Goal: Feedback & Contribution: Contribute content

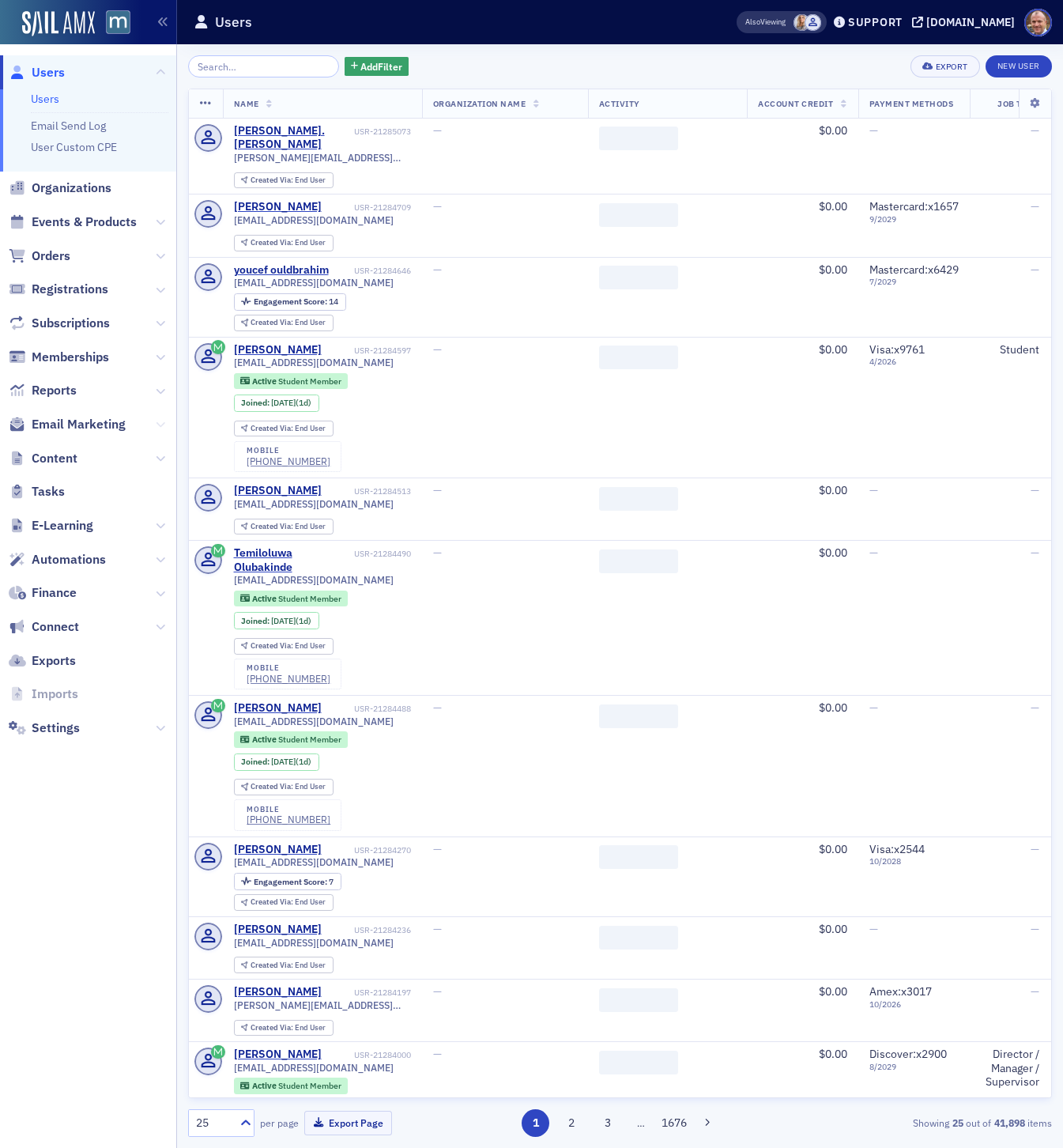
click at [163, 421] on icon at bounding box center [161, 425] width 10 height 10
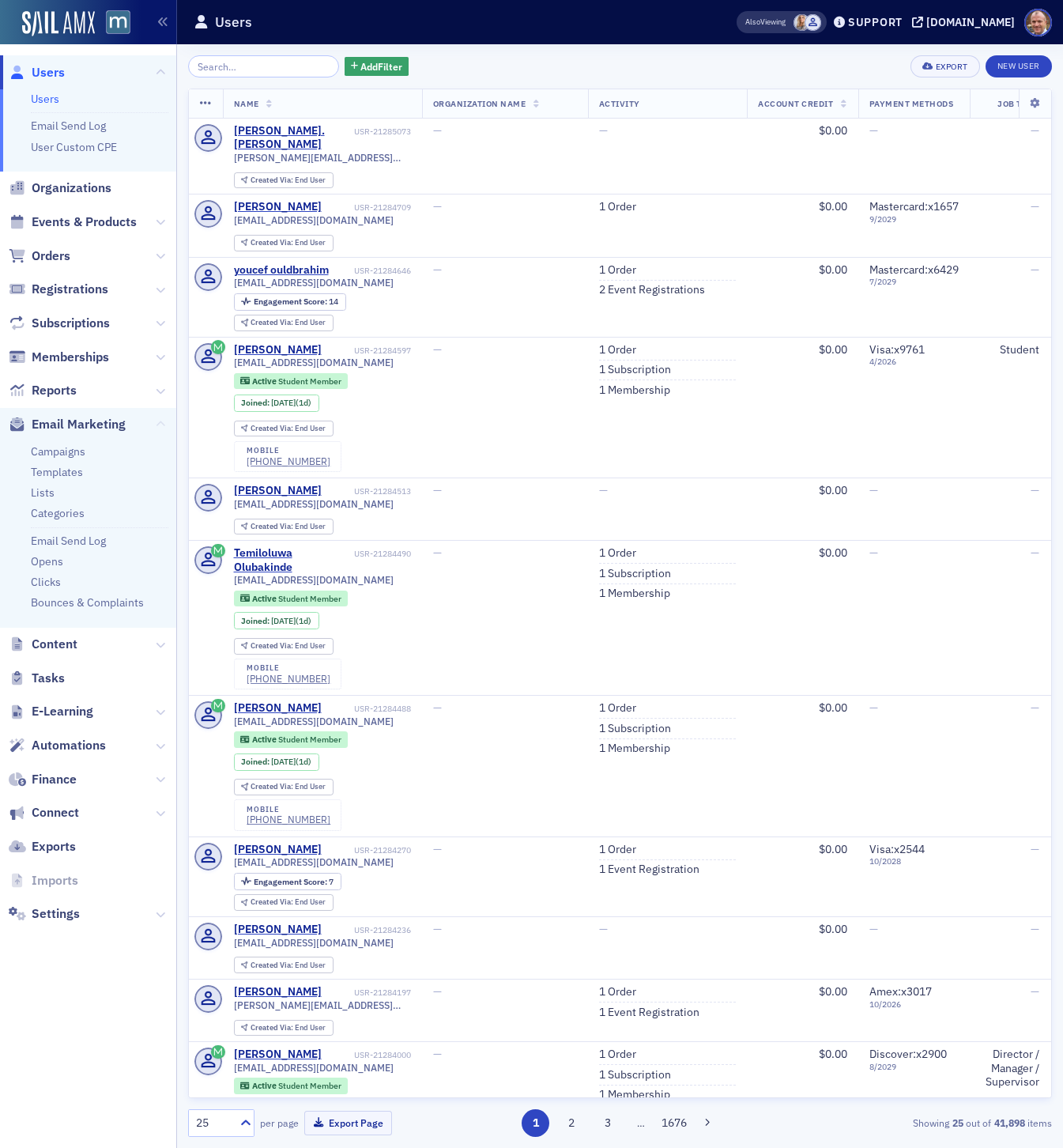
click at [163, 420] on icon at bounding box center [161, 425] width 10 height 10
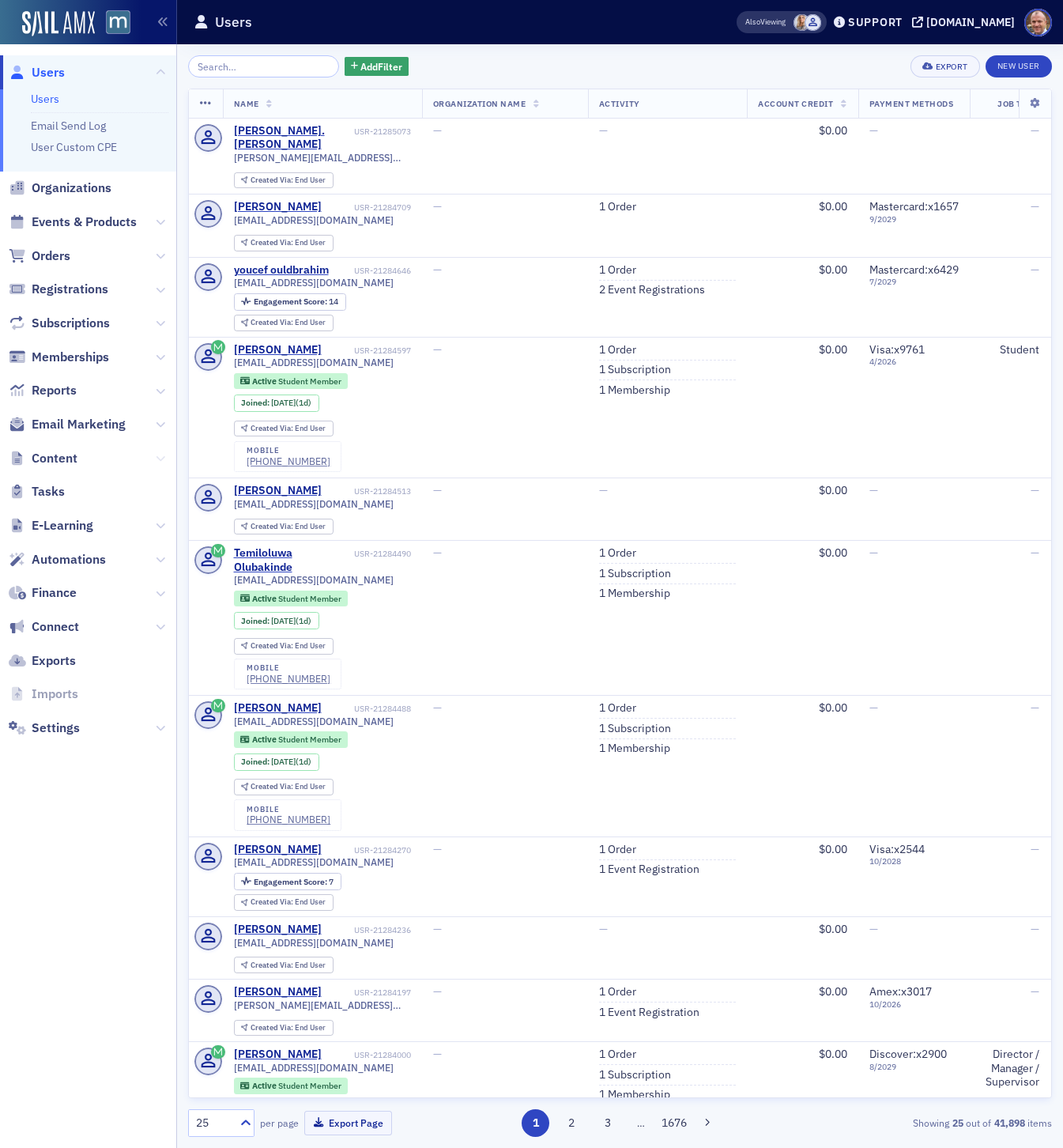
click at [160, 455] on icon at bounding box center [161, 459] width 10 height 10
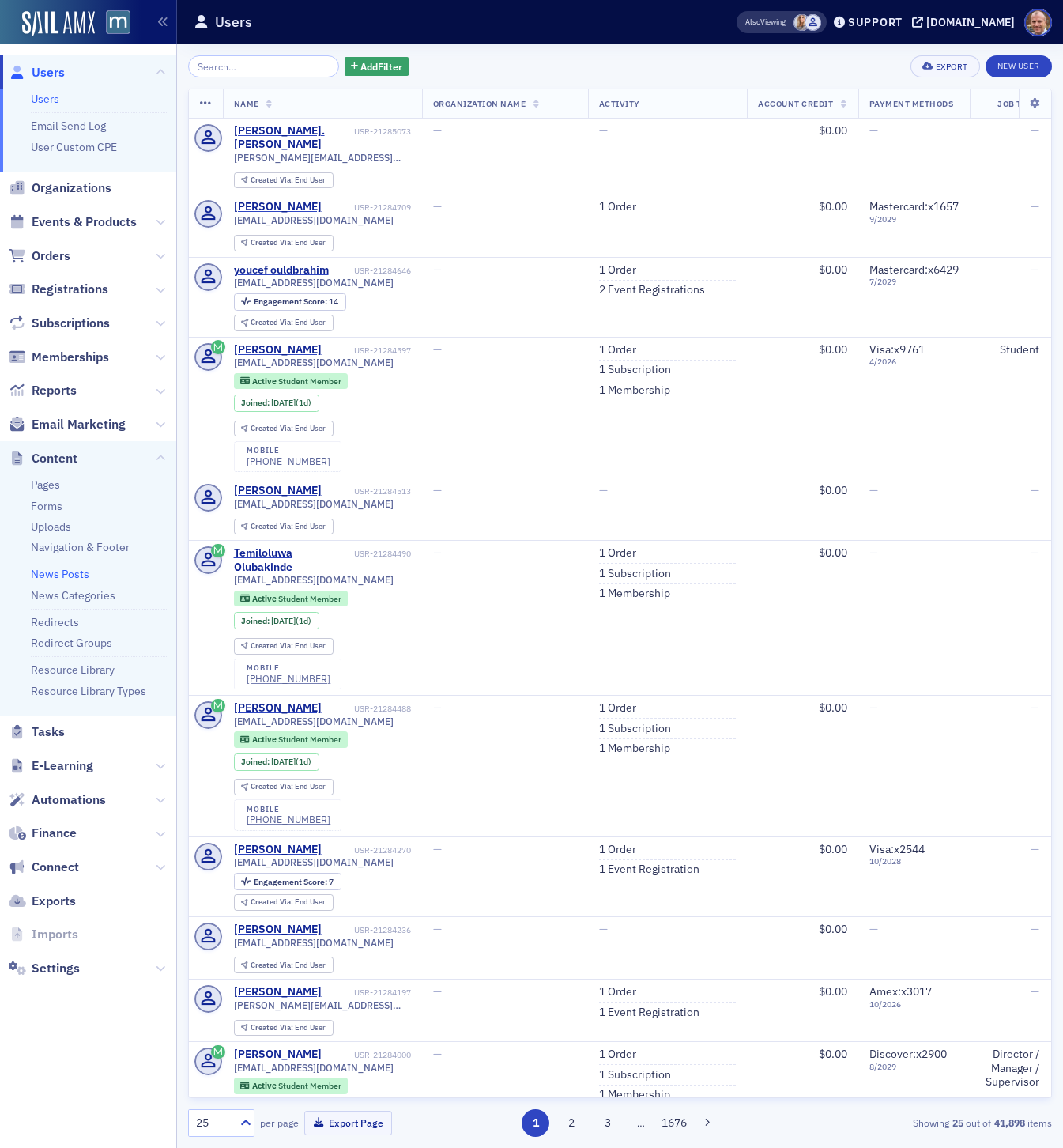
click at [63, 577] on link "News Posts" at bounding box center [60, 574] width 59 height 14
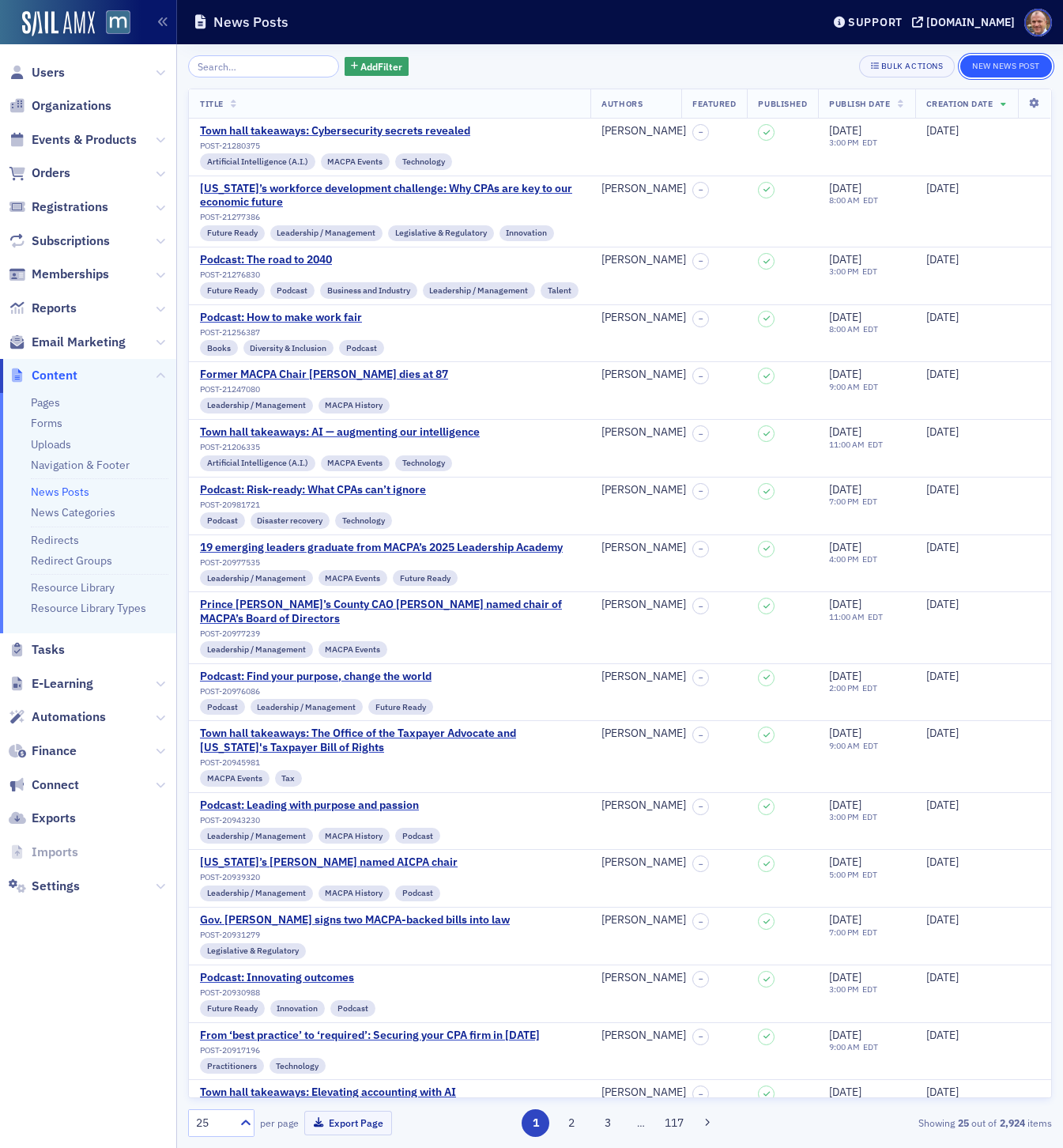
click at [1028, 64] on button "New News Post" at bounding box center [1007, 67] width 92 height 23
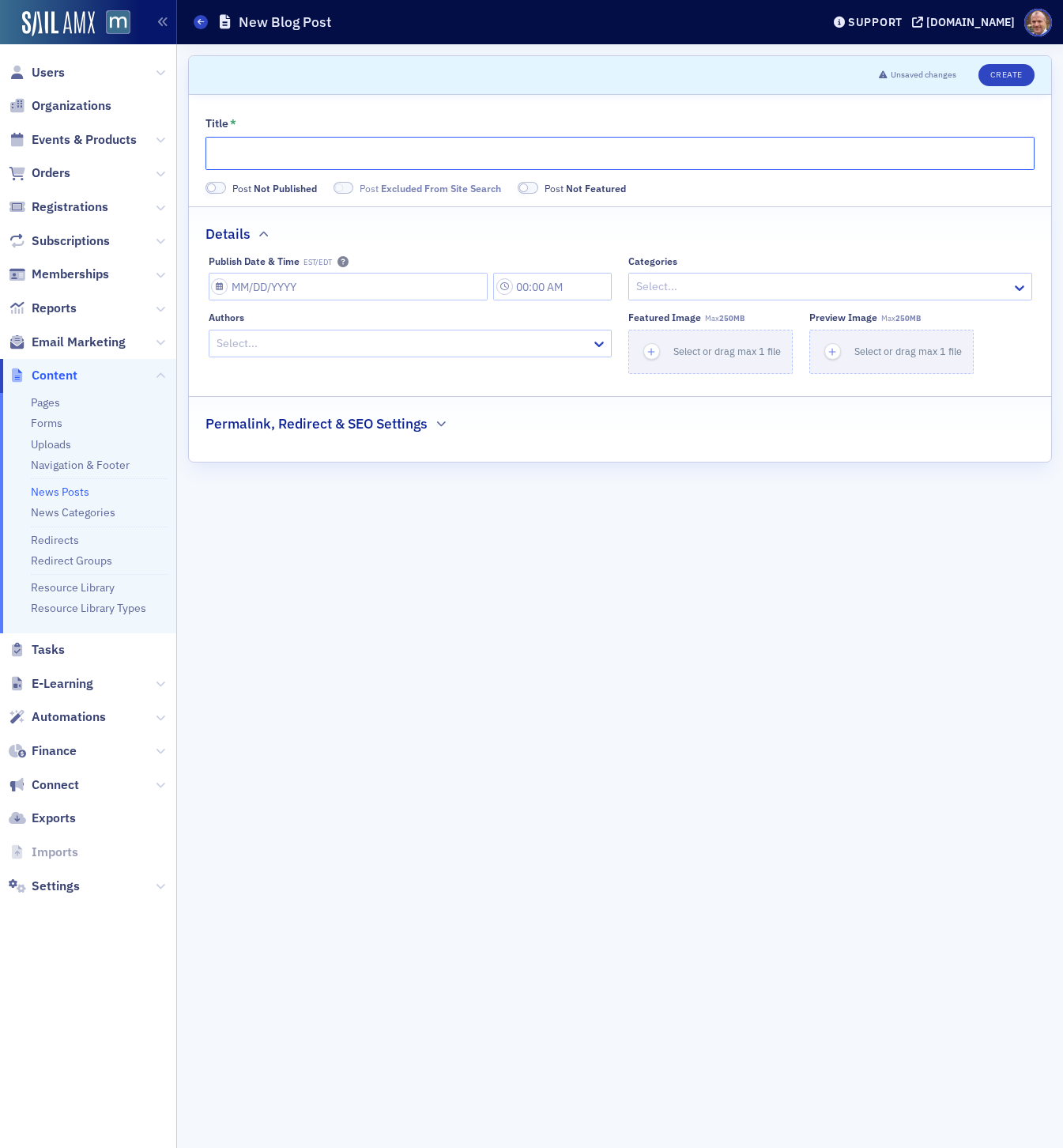
click at [351, 154] on input "Title *" at bounding box center [620, 153] width 830 height 33
paste input "[US_STATE]’s New CPE Reporting Requirement Effective [DATE]"
click at [292, 154] on input "[US_STATE]’s New CPE Reporting Requirement Effective [DATE]" at bounding box center [620, 153] width 830 height 33
type input "[US_STATE]’s new CPE reporting requirement effective [DATE]"
click at [459, 292] on input "Publish Date & Time EST/EDT" at bounding box center [348, 286] width 280 height 27
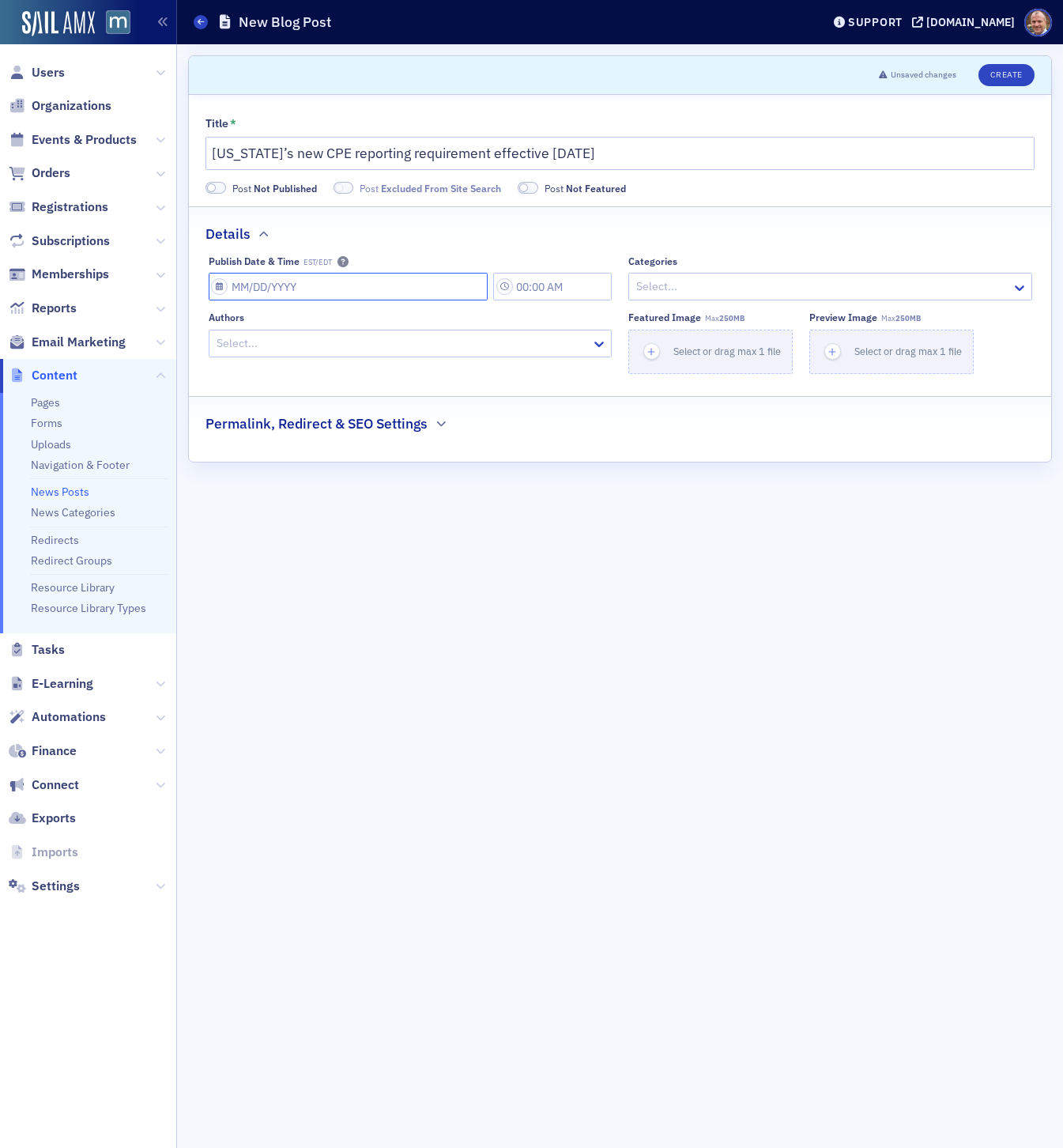
select select "7"
select select "2025"
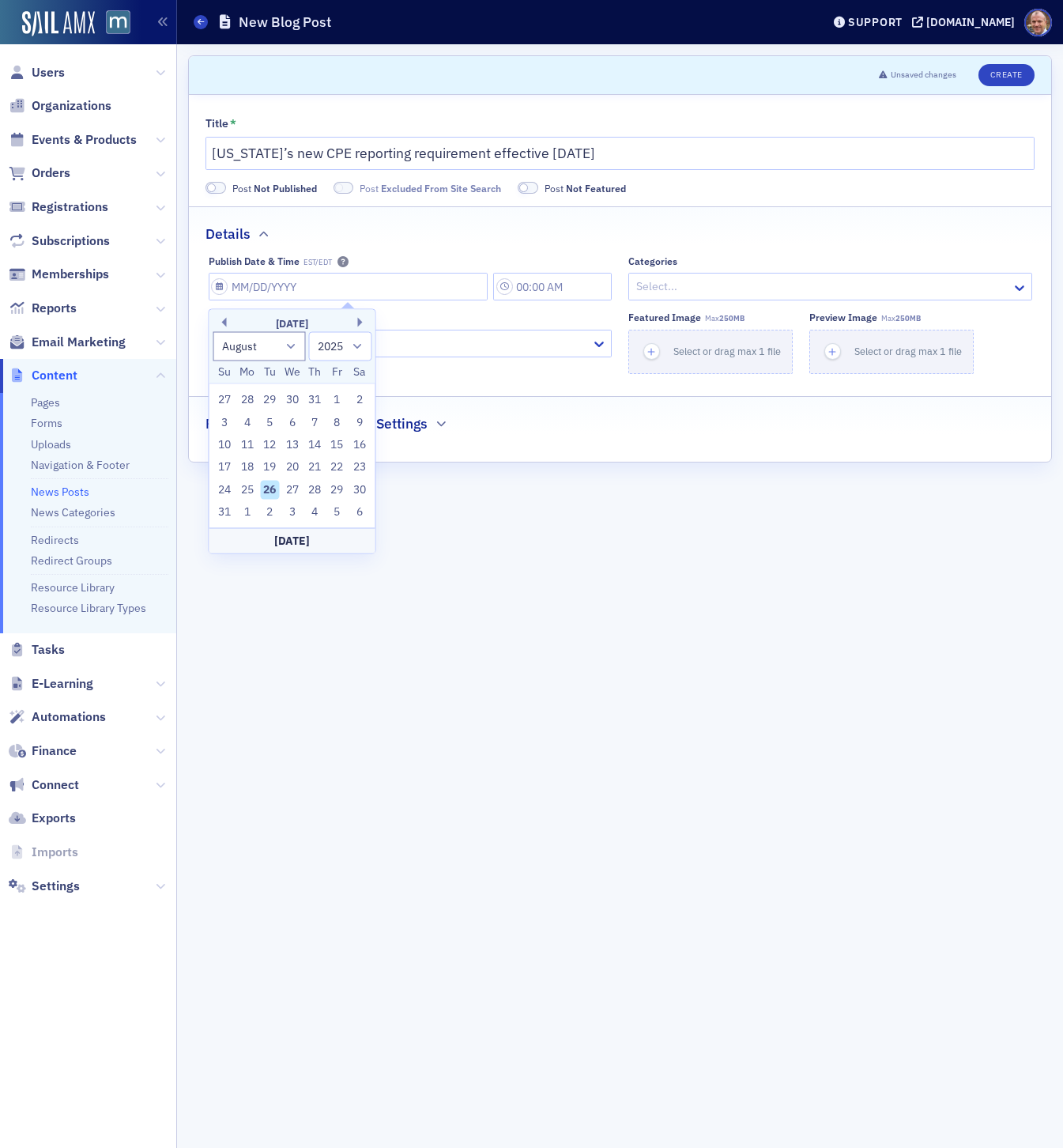
click at [274, 486] on div "26" at bounding box center [270, 489] width 19 height 19
type input "[DATE]"
type input "3:00 PM"
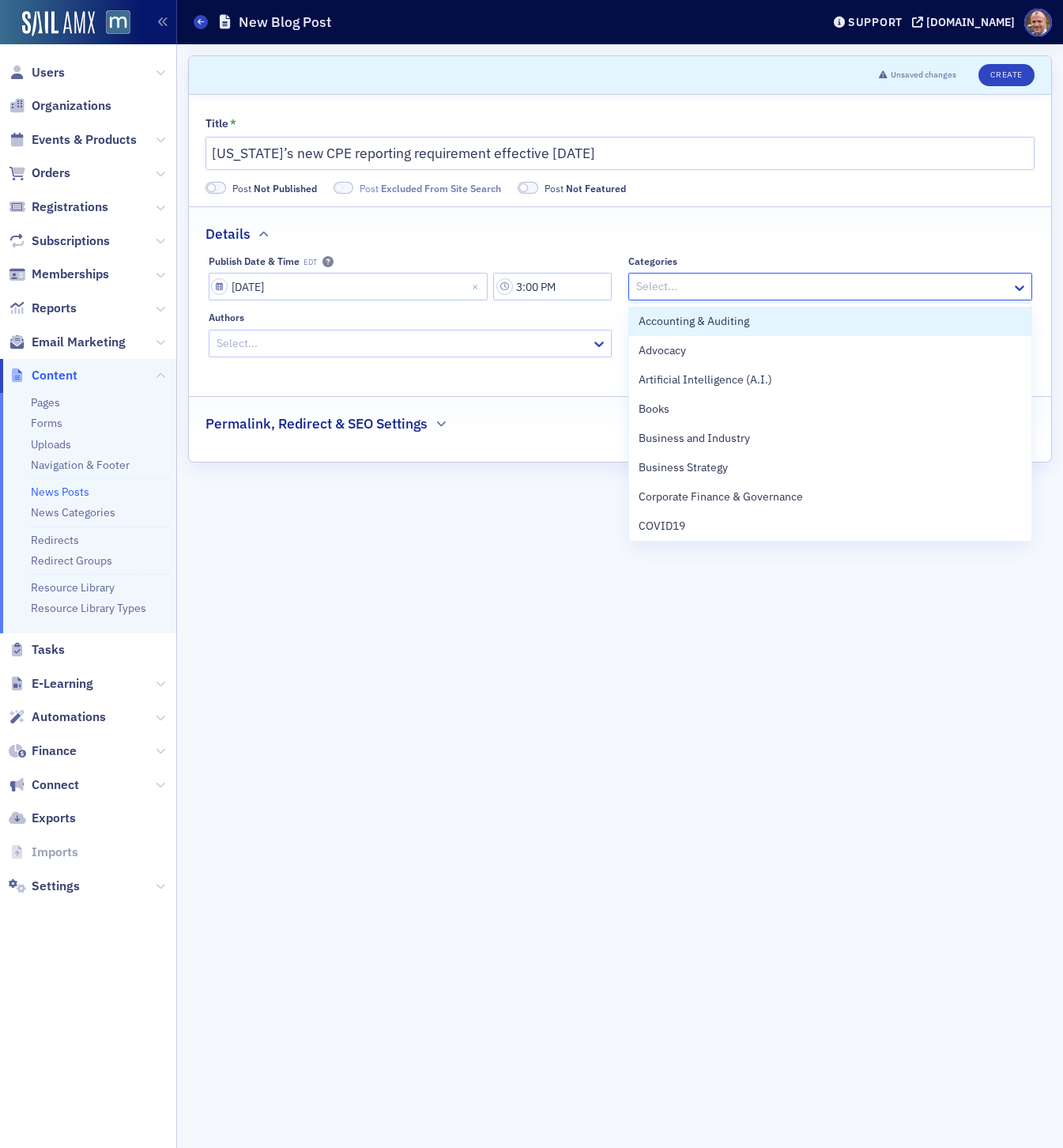
click at [696, 281] on div at bounding box center [822, 286] width 376 height 20
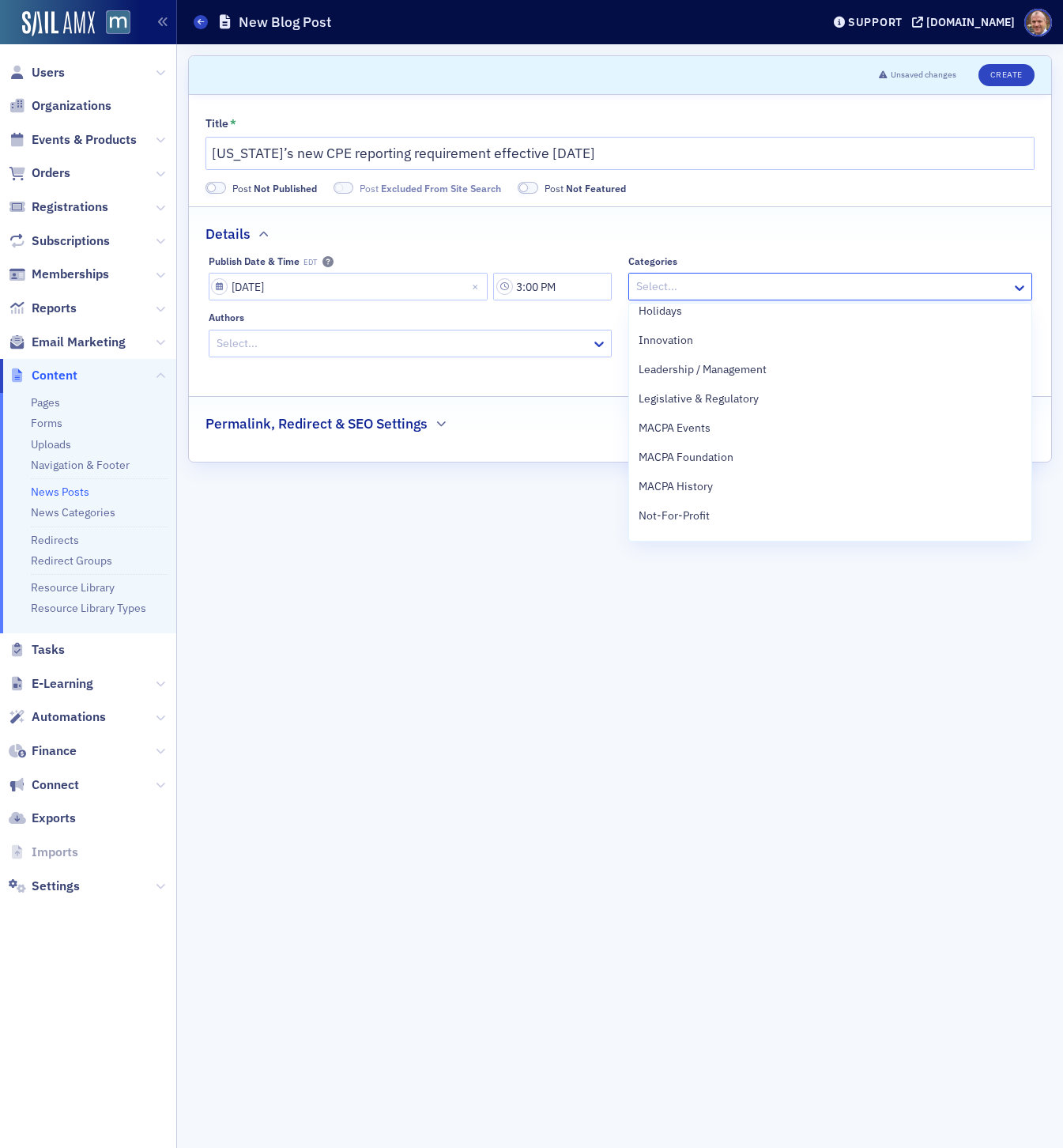
scroll to position [512, 0]
click at [697, 388] on span "Legislative & Regulatory" at bounding box center [698, 394] width 120 height 17
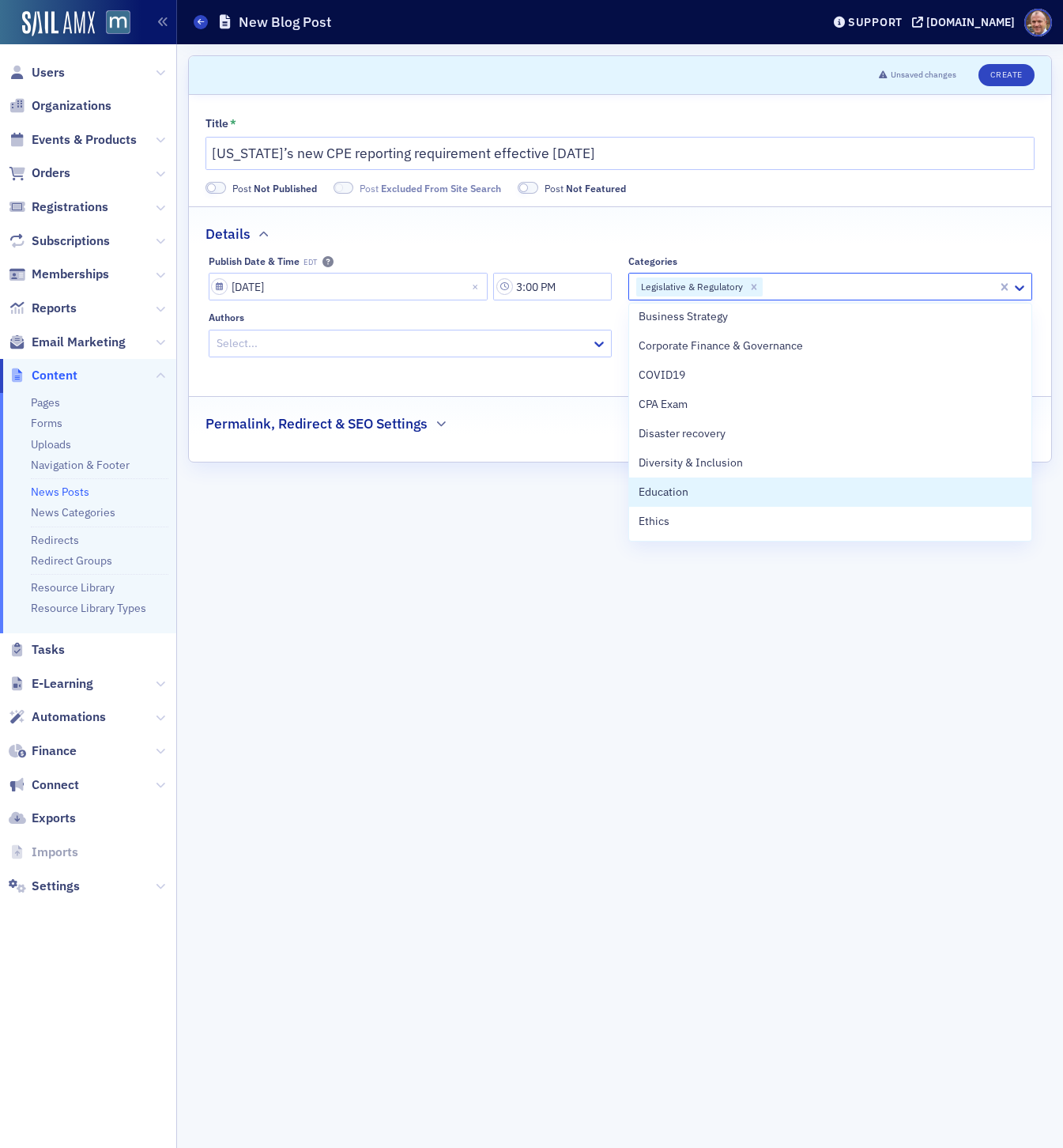
scroll to position [153, 0]
click at [725, 490] on div "Education" at bounding box center [830, 490] width 384 height 17
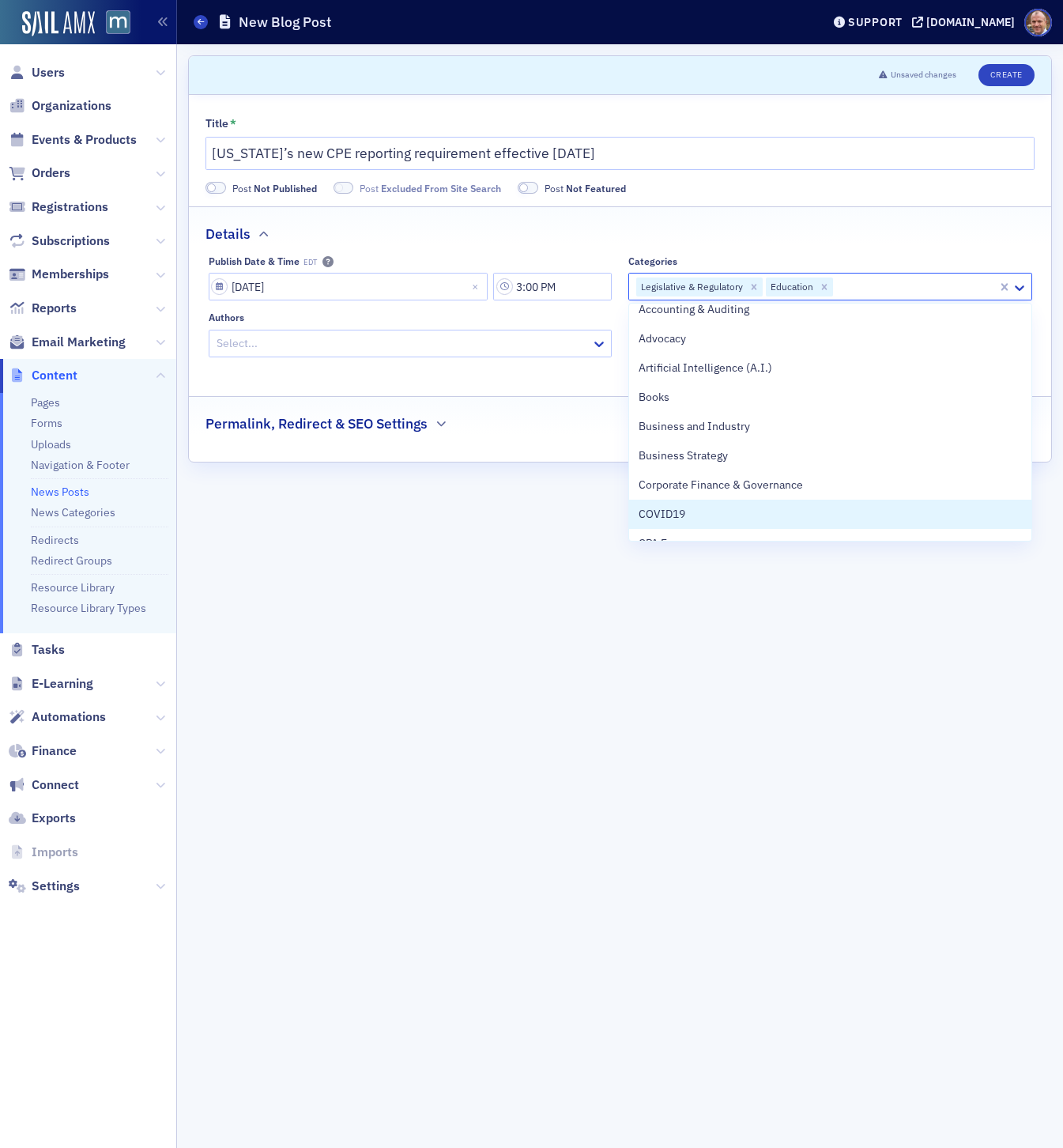
scroll to position [0, 0]
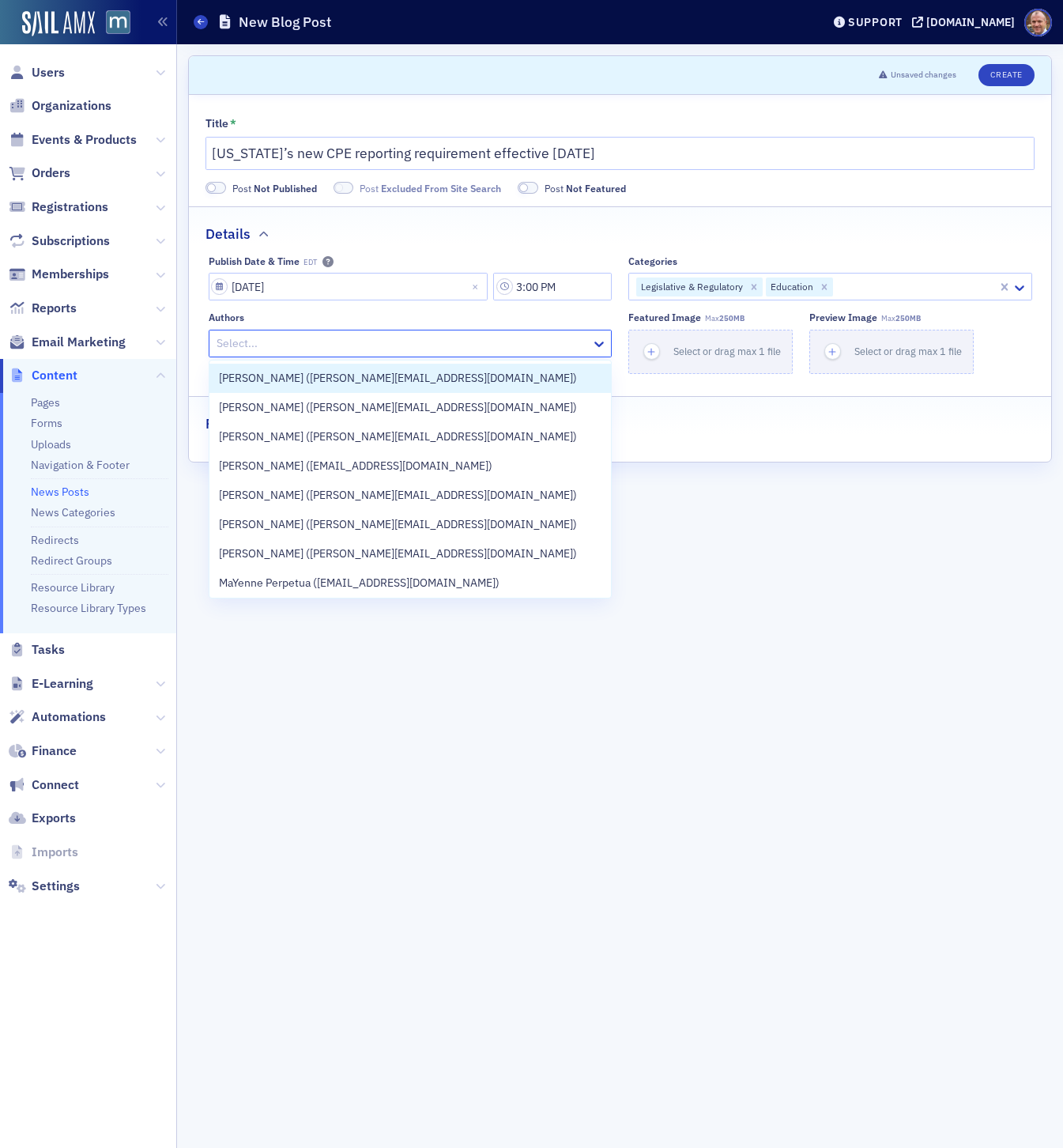
click at [562, 344] on div at bounding box center [402, 344] width 376 height 20
click at [735, 361] on button "Select or drag max 1 file" at bounding box center [711, 352] width 164 height 44
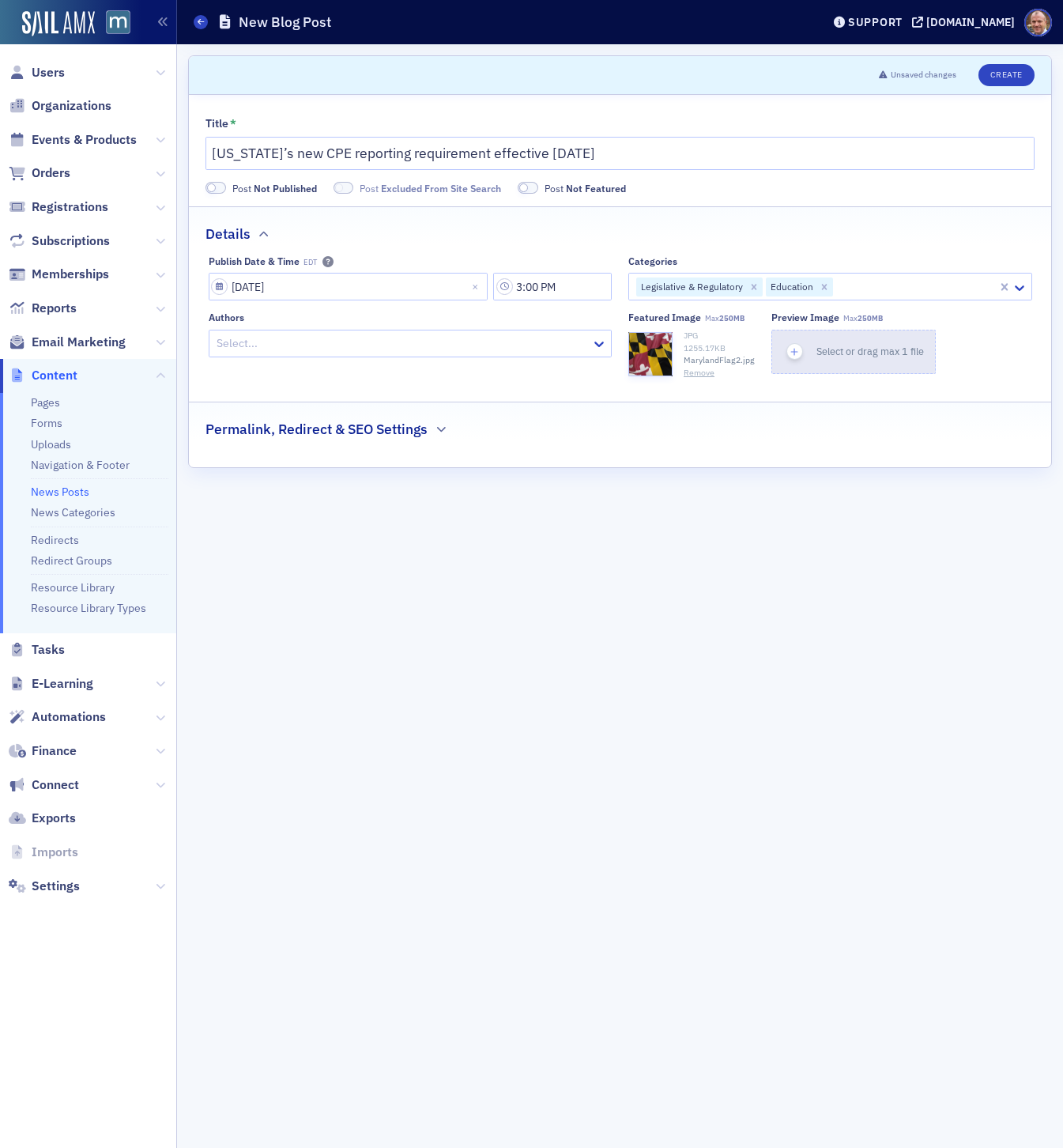
click at [875, 345] on span "Select or drag max 1 file" at bounding box center [871, 351] width 108 height 13
click at [439, 430] on icon "button" at bounding box center [441, 430] width 10 height 10
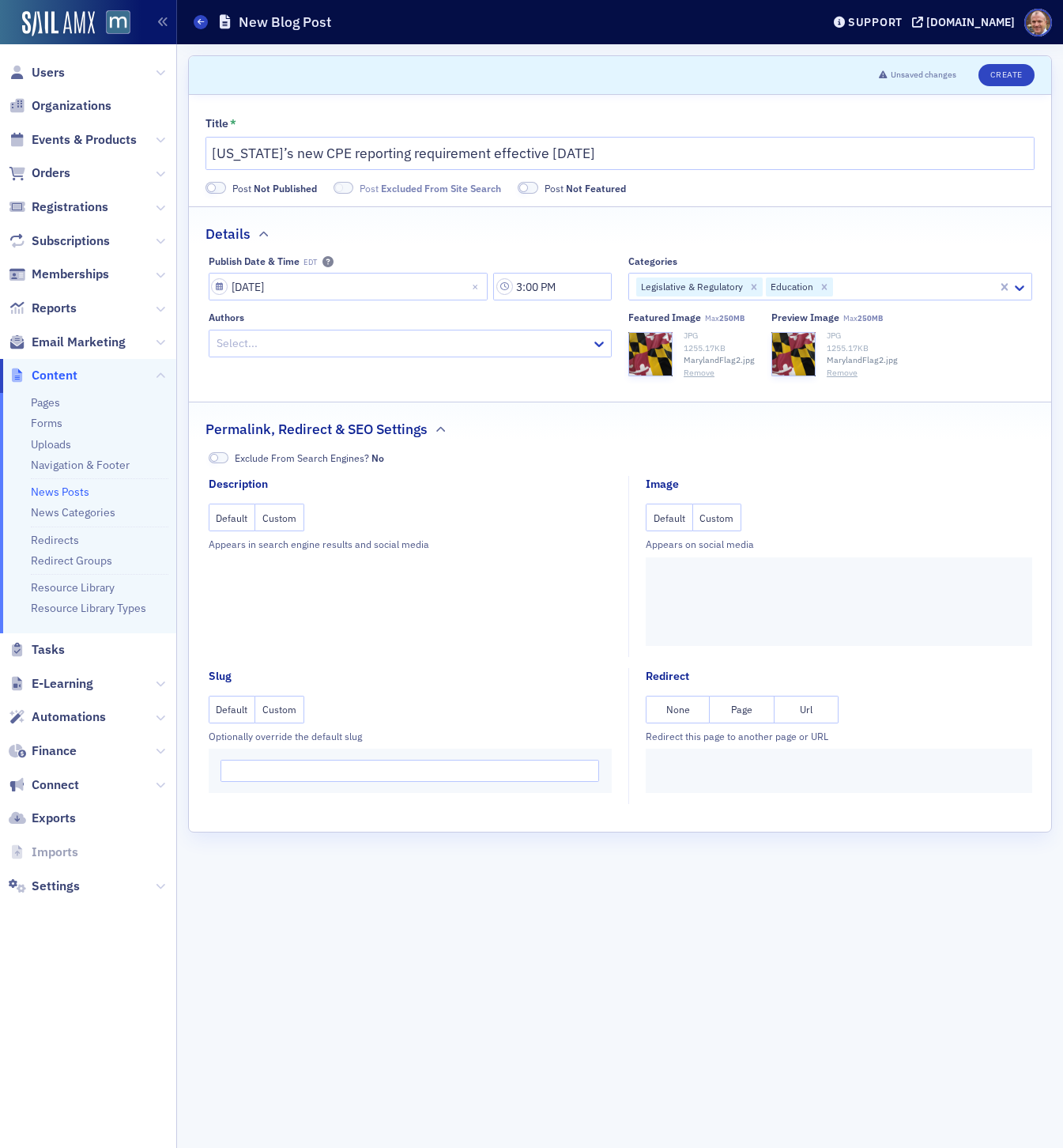
click at [719, 520] on button "Custom" at bounding box center [718, 517] width 49 height 27
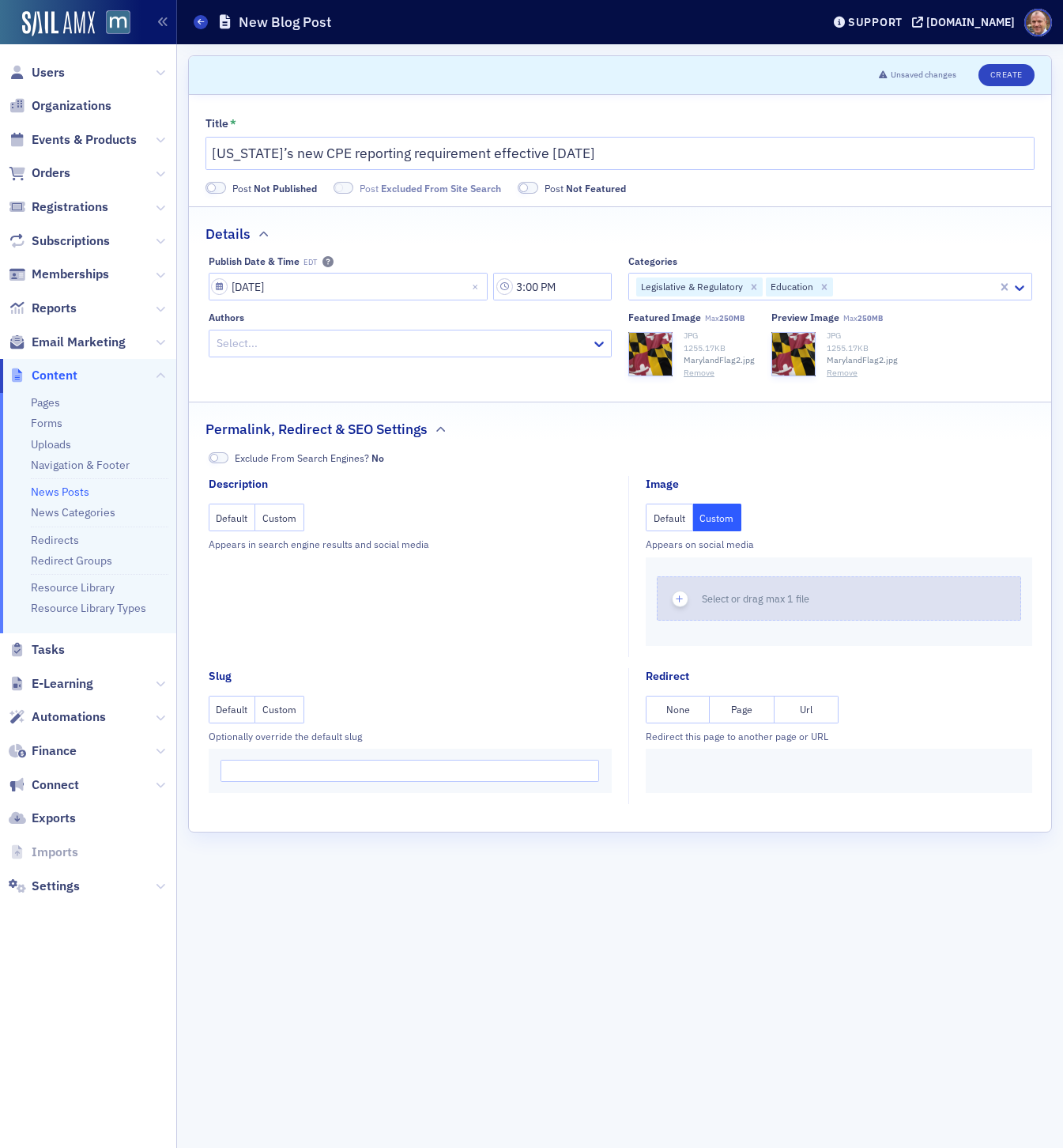
click at [718, 601] on span "Select or drag max 1 file" at bounding box center [756, 599] width 108 height 13
click at [282, 525] on button "Custom" at bounding box center [279, 517] width 49 height 27
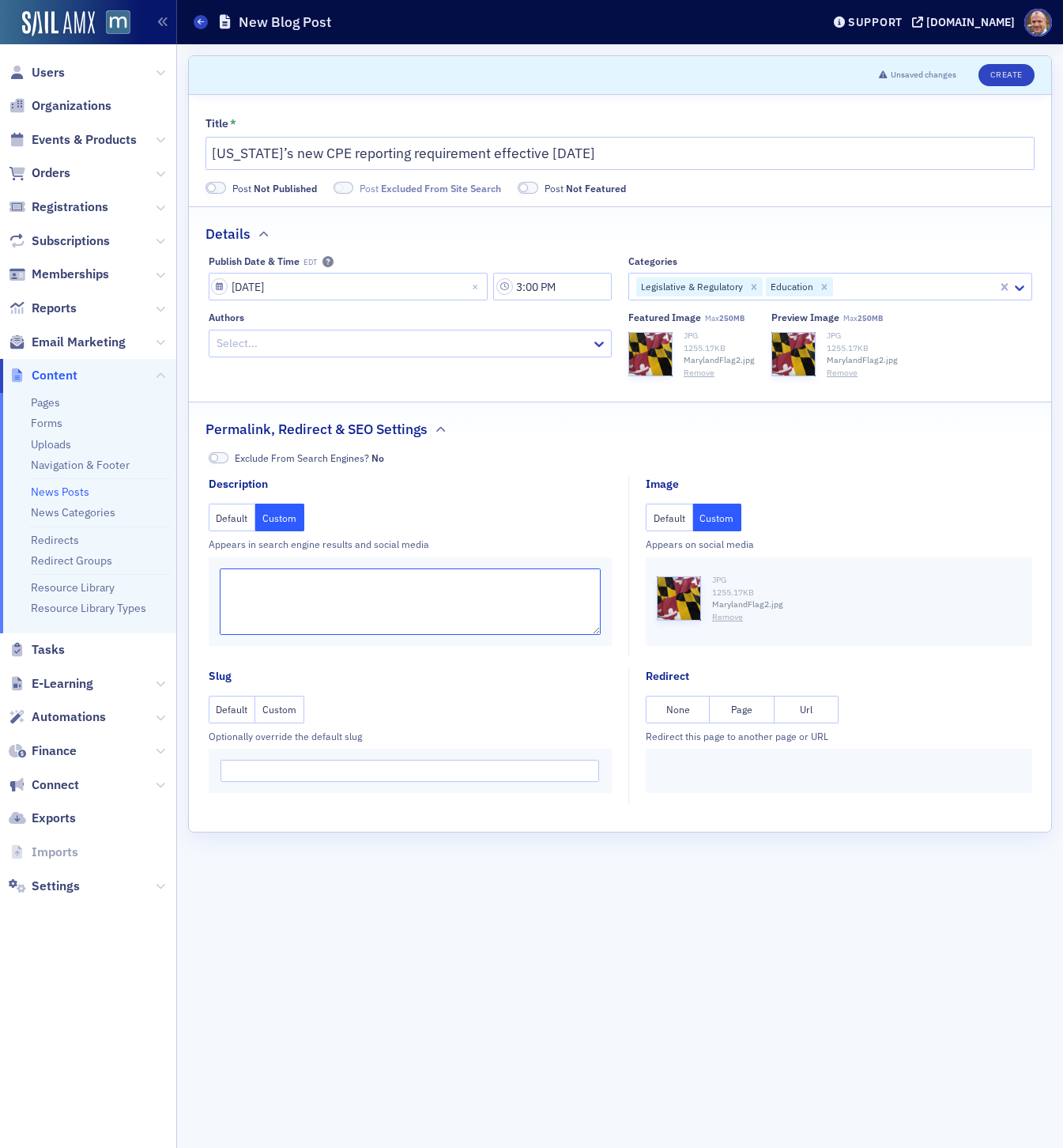
click at [332, 586] on textarea at bounding box center [410, 601] width 382 height 67
paste textarea "If you are actively licensed in [US_STATE], you likely received an email from t…"
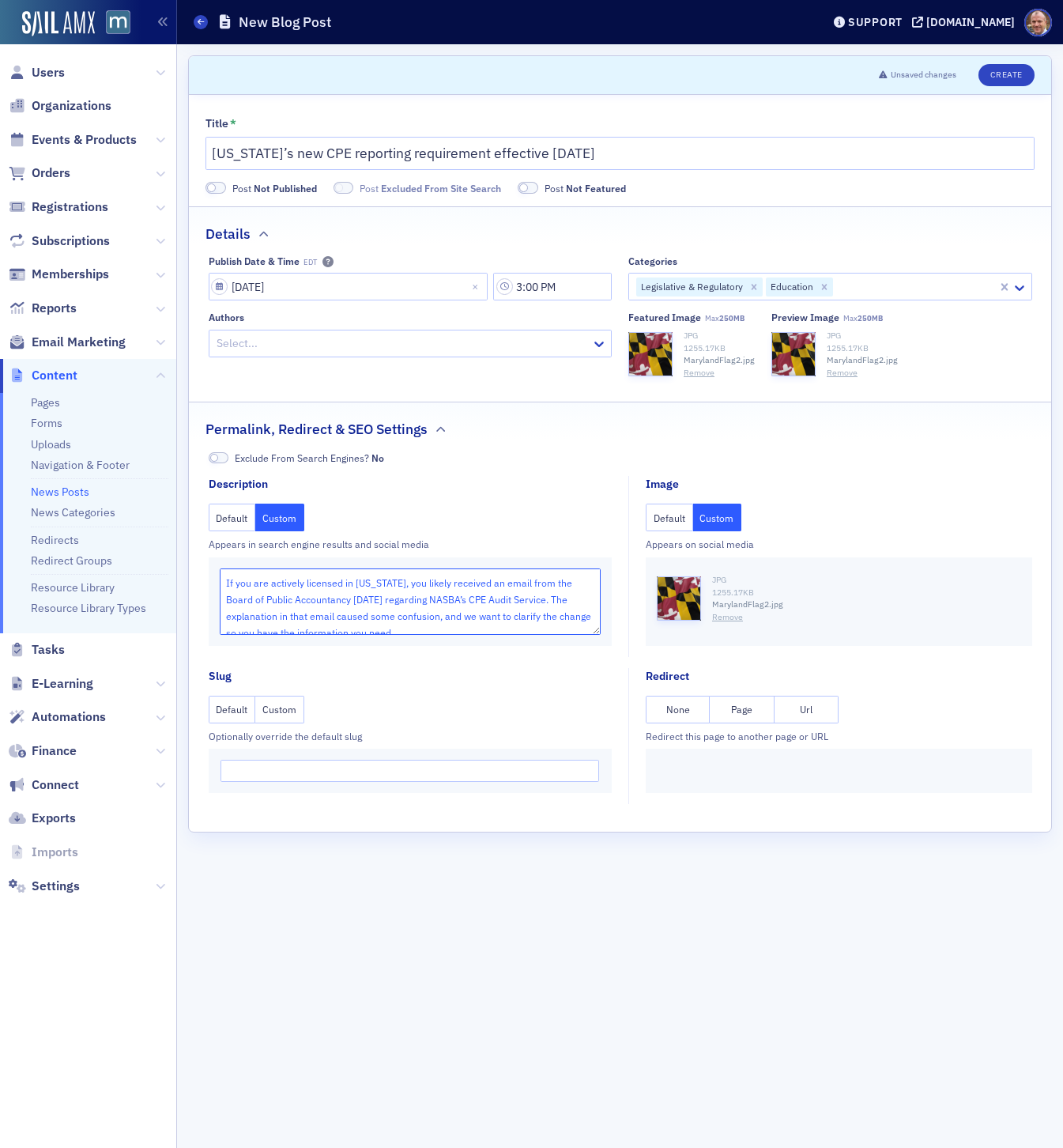
scroll to position [6, 0]
type textarea "If you are actively licensed in [US_STATE], you likely received an email from t…"
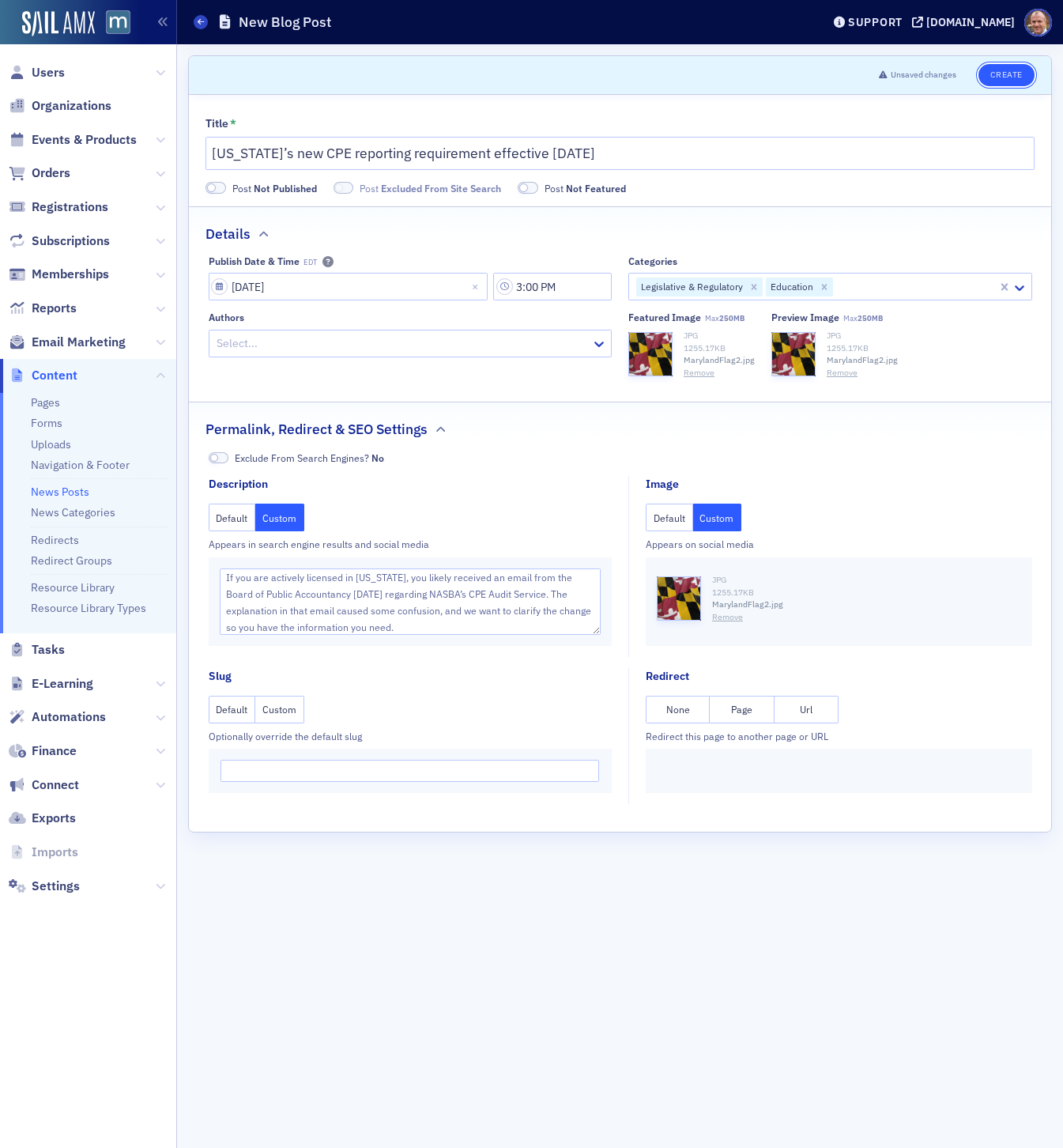
click at [994, 84] on button "Create" at bounding box center [1007, 76] width 56 height 23
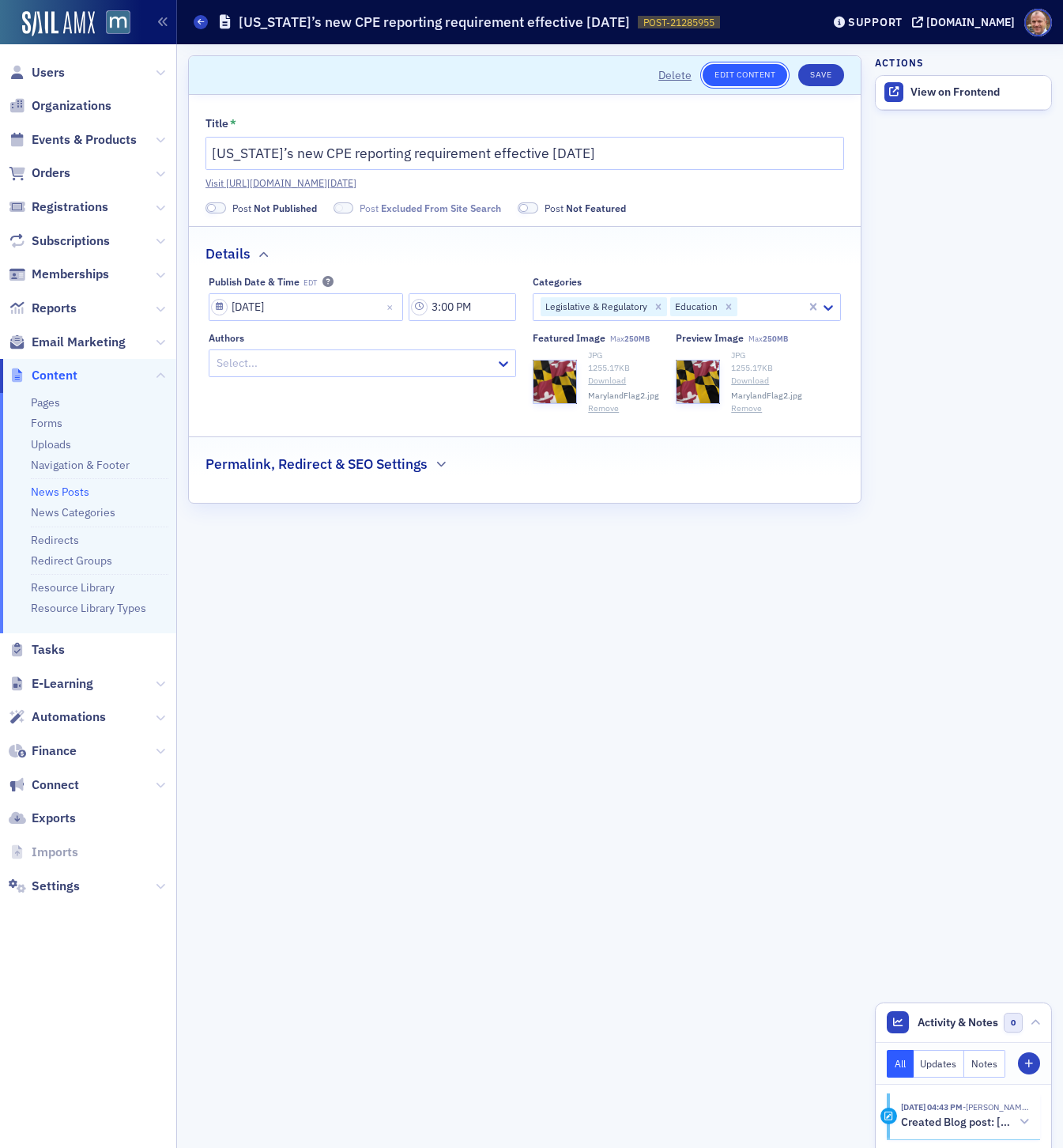
click at [763, 69] on link "Edit Content" at bounding box center [744, 76] width 84 height 23
click at [636, 179] on link "Visit [URL][DOMAIN_NAME][DATE]" at bounding box center [525, 183] width 639 height 14
click at [582, 183] on link "Visit [URL][DOMAIN_NAME][DATE]" at bounding box center [525, 183] width 639 height 14
click at [222, 208] on span at bounding box center [216, 208] width 21 height 12
click at [822, 73] on button "Save" at bounding box center [821, 76] width 45 height 23
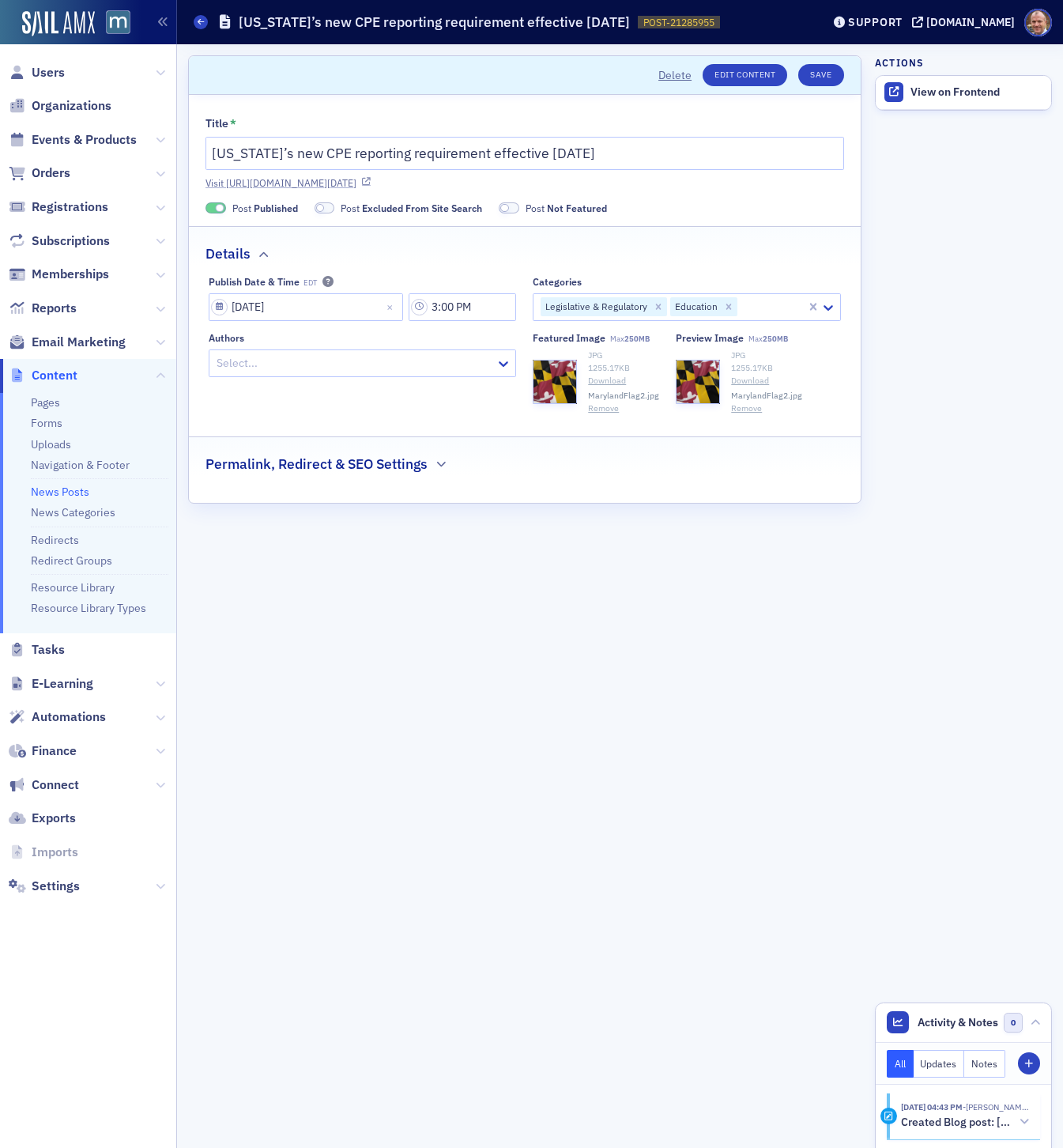
click at [724, 181] on link "Visit [URL][DOMAIN_NAME][DATE]" at bounding box center [525, 183] width 639 height 14
